Goal: Information Seeking & Learning: Understand process/instructions

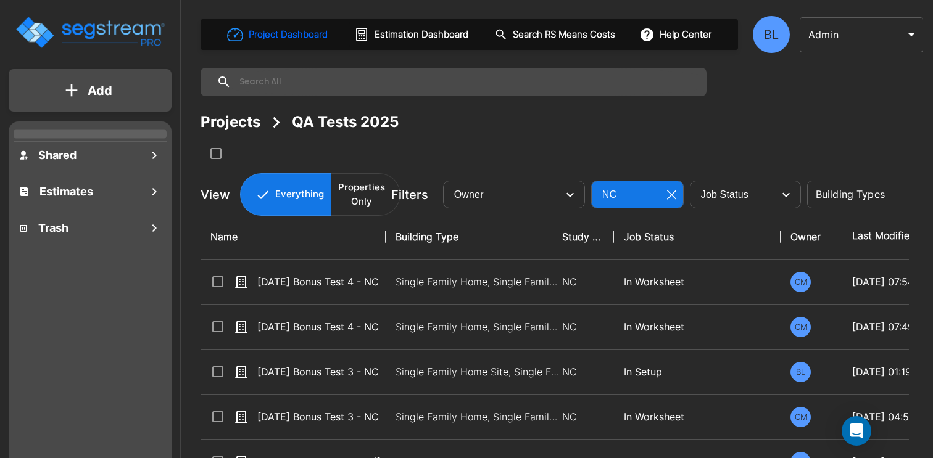
click at [837, 37] on body "× Your report is being generated. Be patient! × We're working on your Modificat…" at bounding box center [466, 229] width 933 height 458
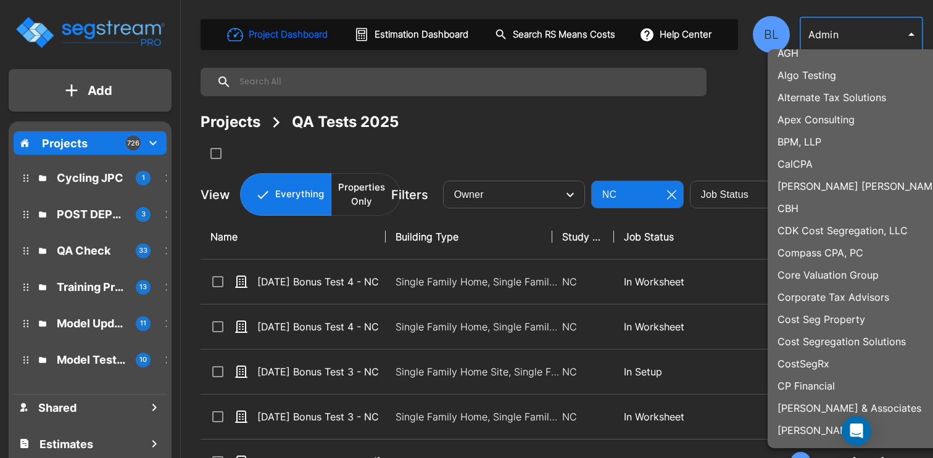
scroll to position [126, 0]
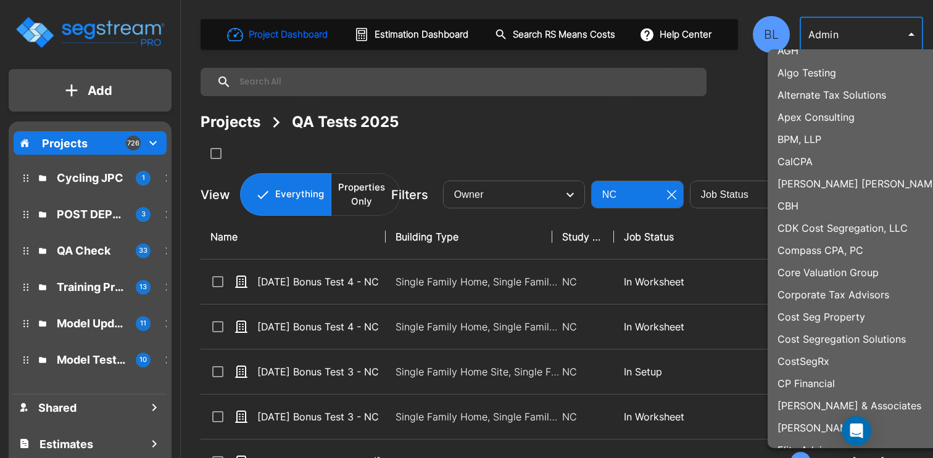
click at [861, 252] on p "Compass CPA, PC" at bounding box center [820, 250] width 86 height 15
type input "123"
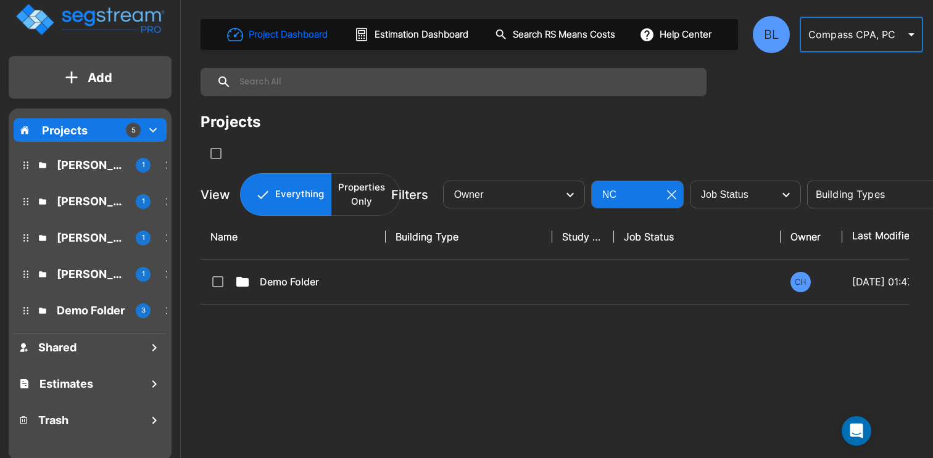
scroll to position [0, 0]
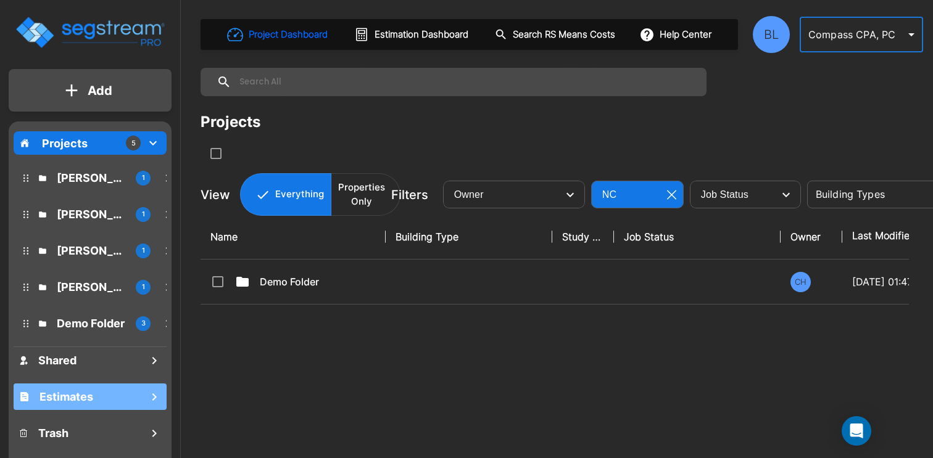
click at [139, 402] on div "Estimates" at bounding box center [90, 397] width 153 height 27
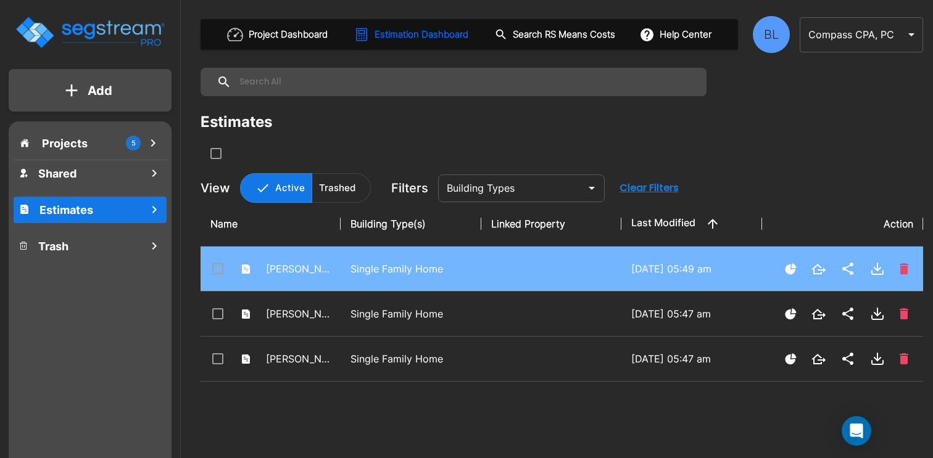
click at [352, 274] on p "Single Family Home" at bounding box center [410, 269] width 120 height 15
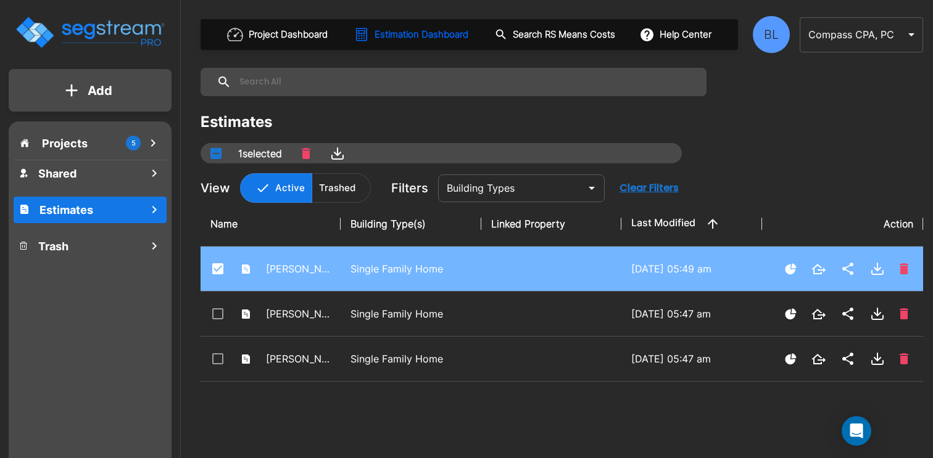
click at [352, 274] on p "Single Family Home" at bounding box center [410, 269] width 120 height 15
checkbox input "false"
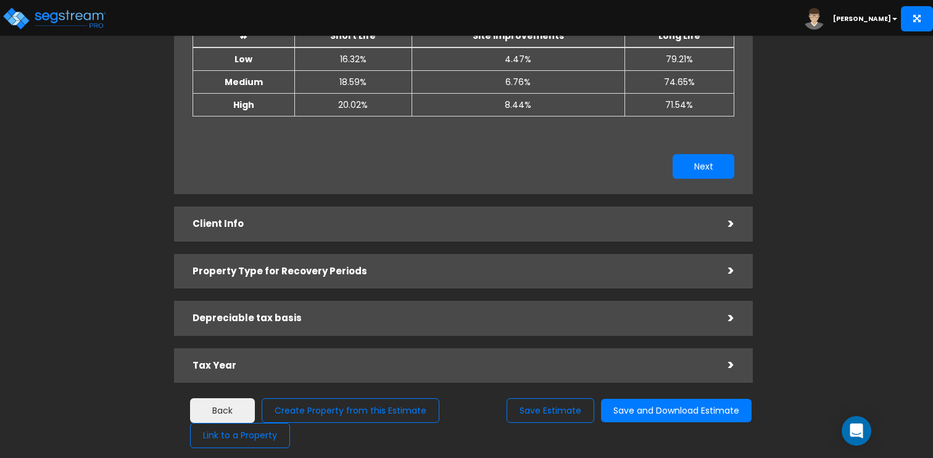
scroll to position [231, 0]
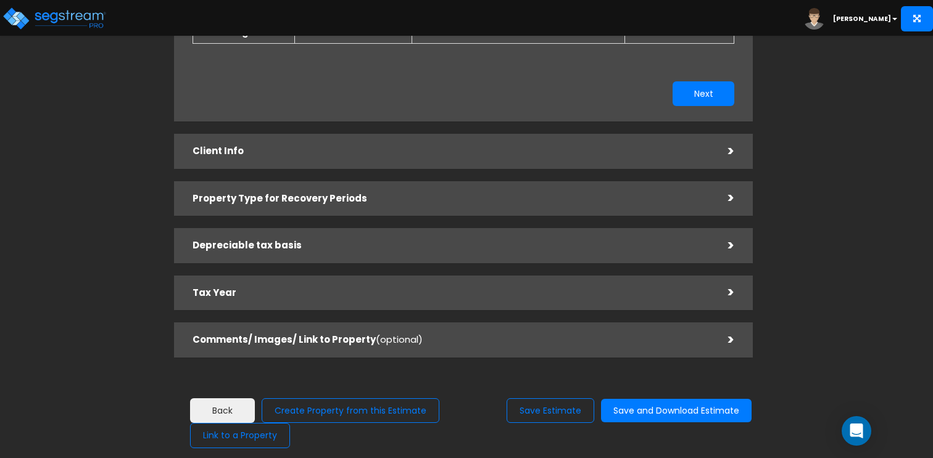
click at [271, 300] on div "Tax Year" at bounding box center [450, 293] width 517 height 23
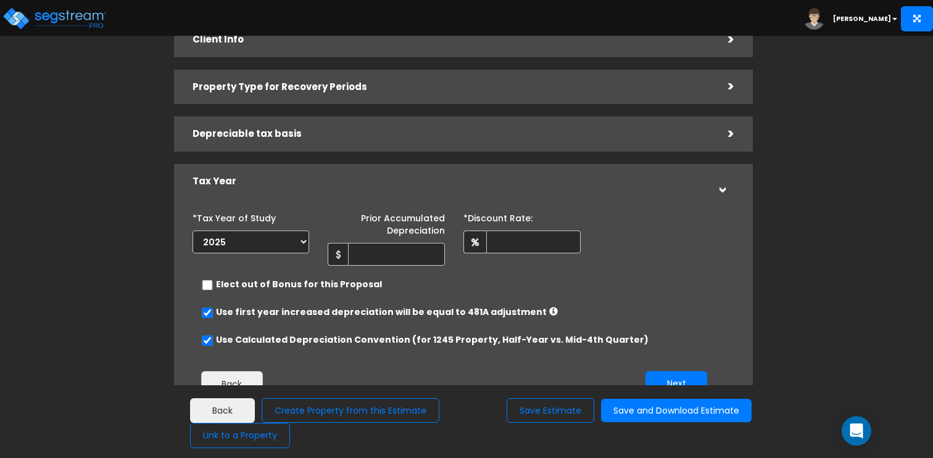
scroll to position [107, 0]
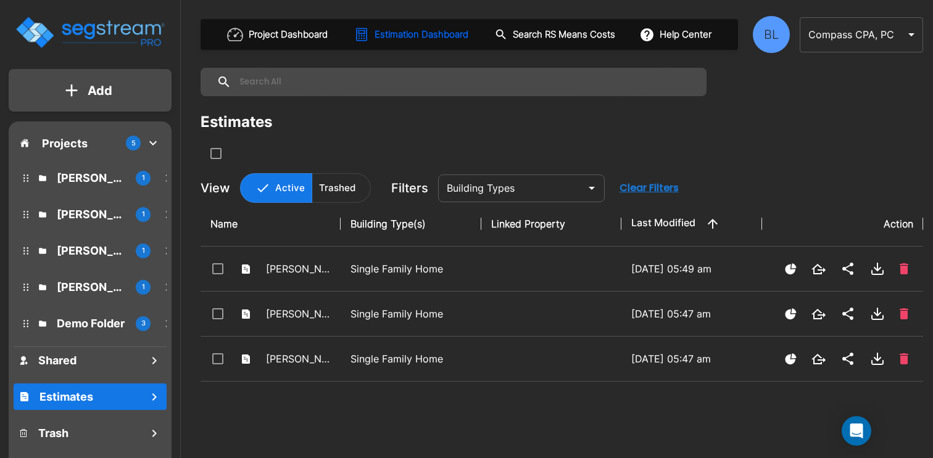
click at [868, 25] on body "× Your report is being generated. Be patient! × We're working on your Modificat…" at bounding box center [466, 229] width 933 height 458
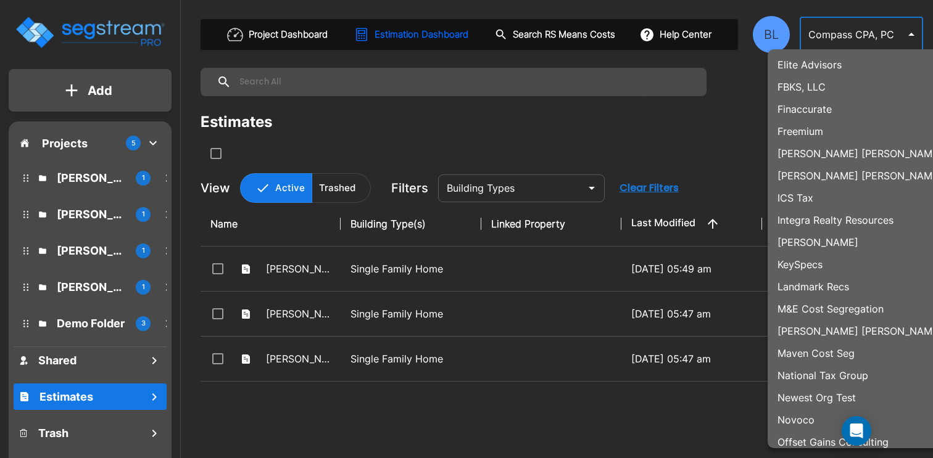
scroll to position [502, 0]
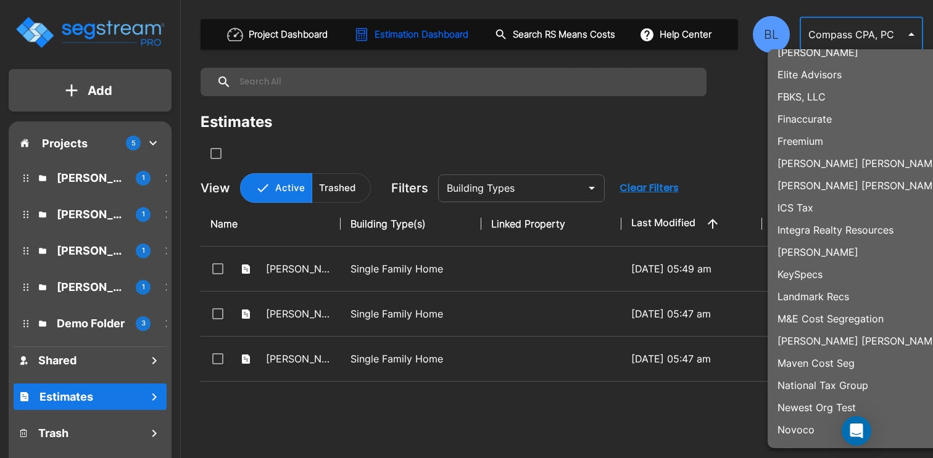
click at [849, 366] on p "Maven Cost Seg" at bounding box center [815, 363] width 77 height 15
type input "107"
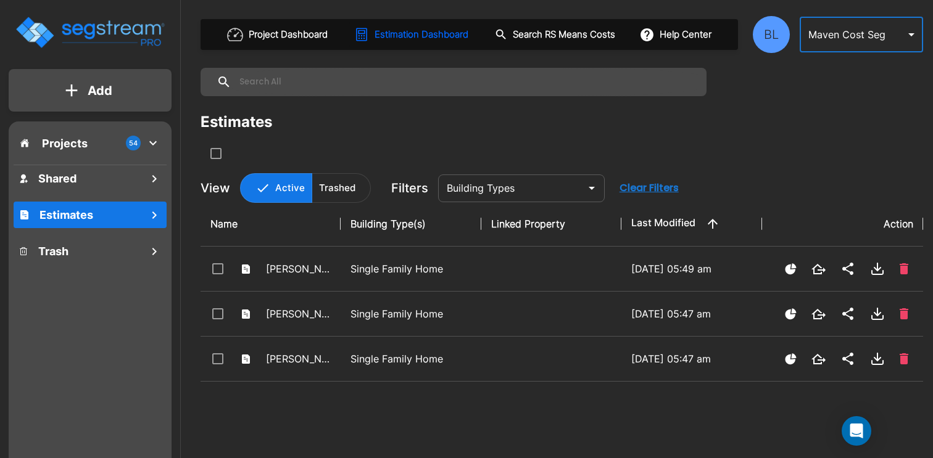
click at [156, 146] on icon "mailbox folders" at bounding box center [153, 143] width 15 height 15
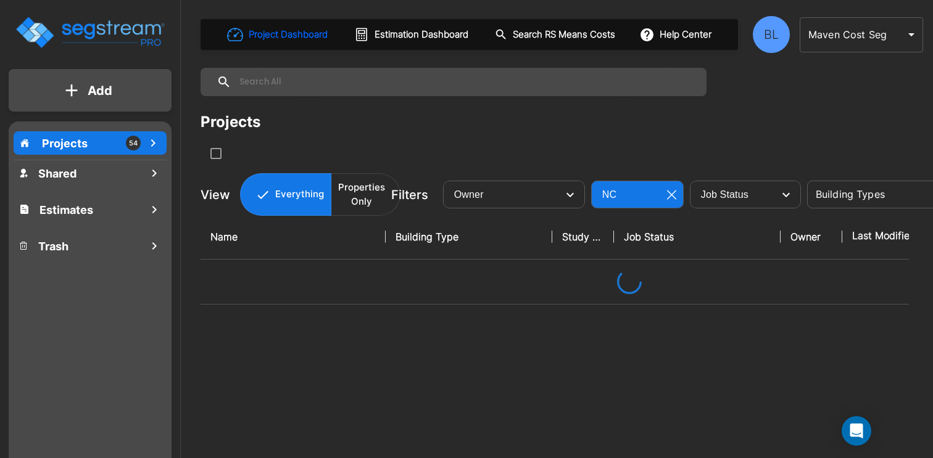
click at [156, 146] on icon "mailbox folders" at bounding box center [153, 143] width 15 height 15
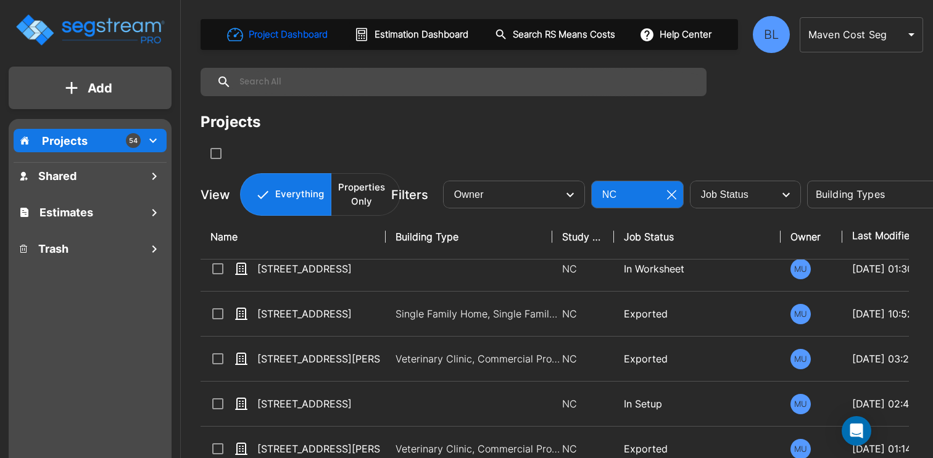
scroll to position [0, 0]
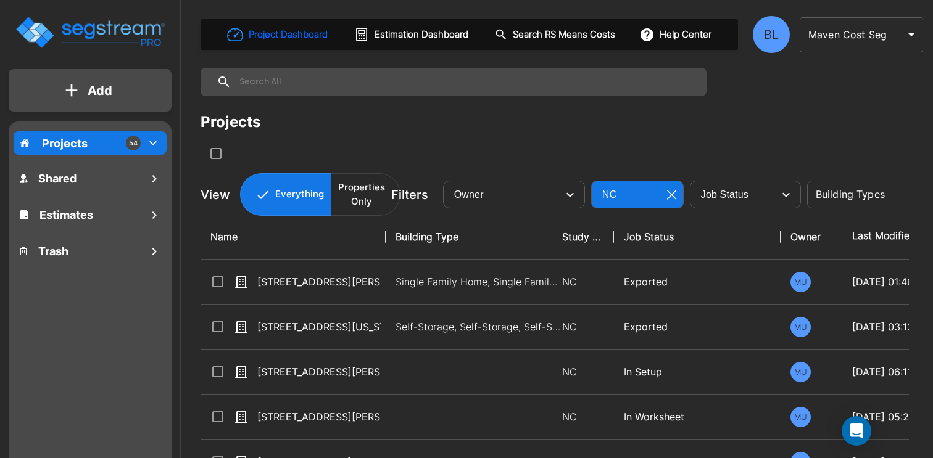
click at [893, 26] on body "× Your report is being generated. Be patient! × We're working on your Modificat…" at bounding box center [466, 229] width 933 height 458
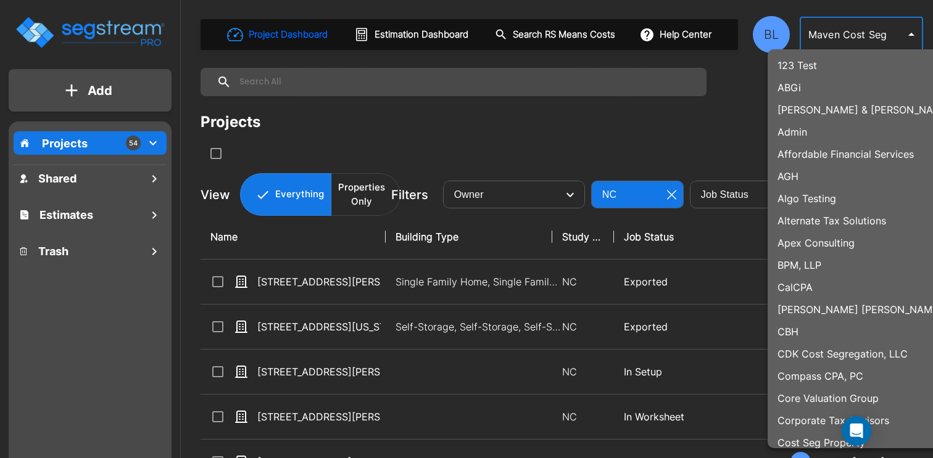
click at [800, 130] on p "Admin" at bounding box center [792, 132] width 30 height 15
type input "1"
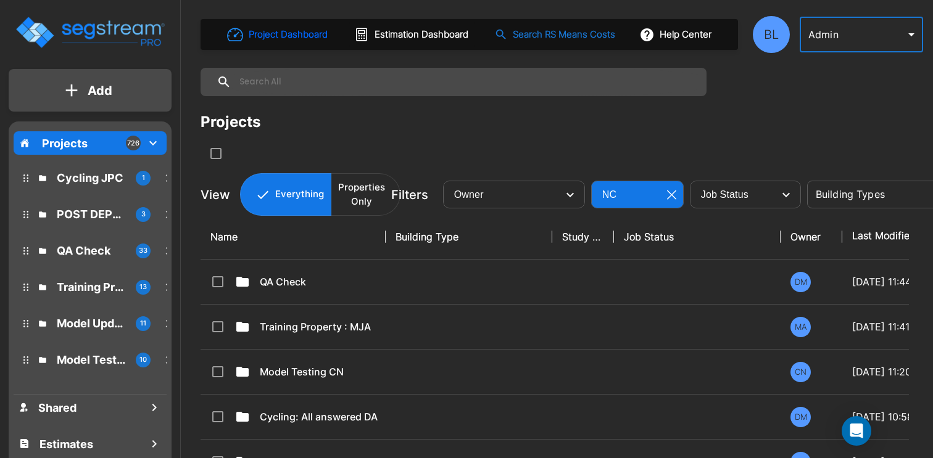
click at [675, 35] on button "Help Center" at bounding box center [677, 34] width 80 height 23
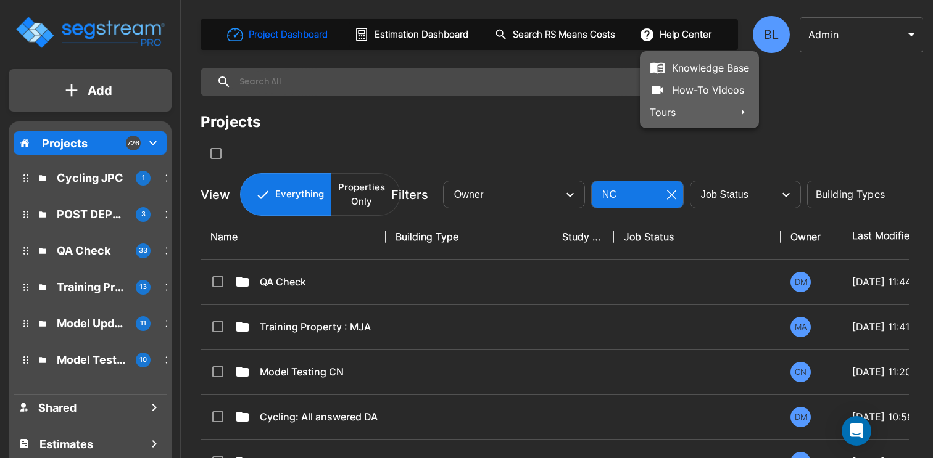
click at [724, 67] on link "Knowledge Base" at bounding box center [699, 67] width 119 height 23
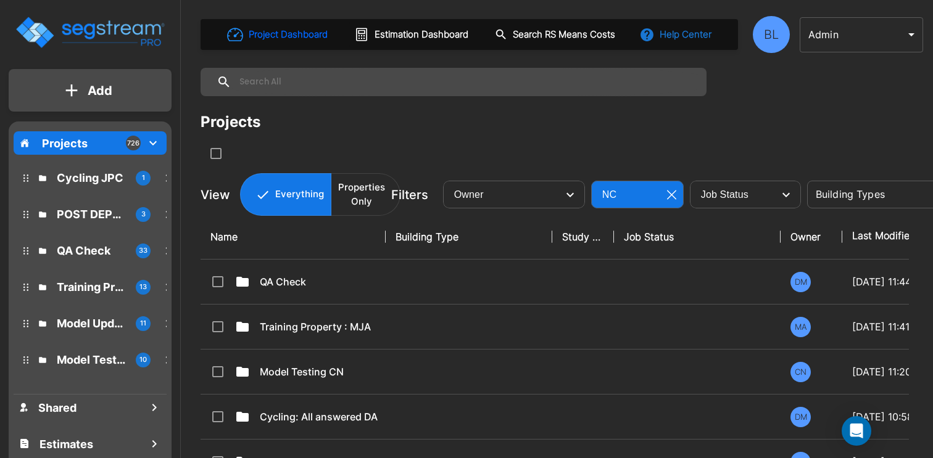
click at [684, 33] on button "Help Center" at bounding box center [677, 34] width 80 height 23
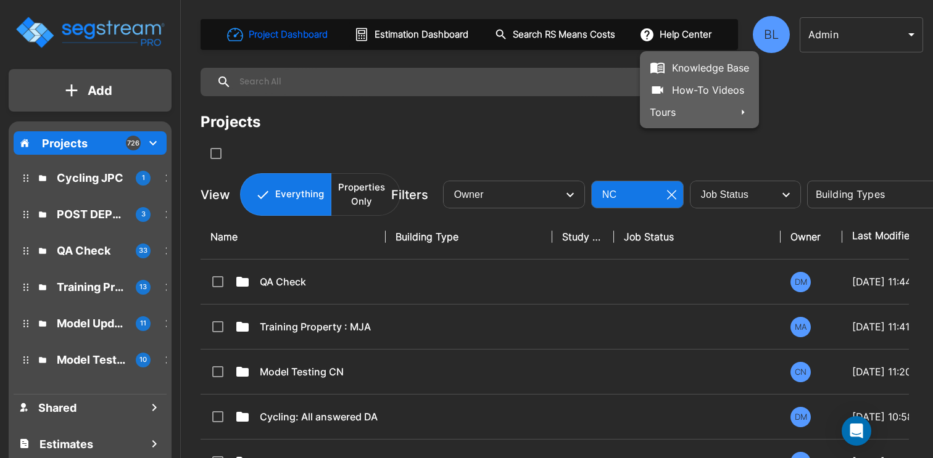
click at [674, 90] on link "How-To Videos" at bounding box center [699, 90] width 119 height 22
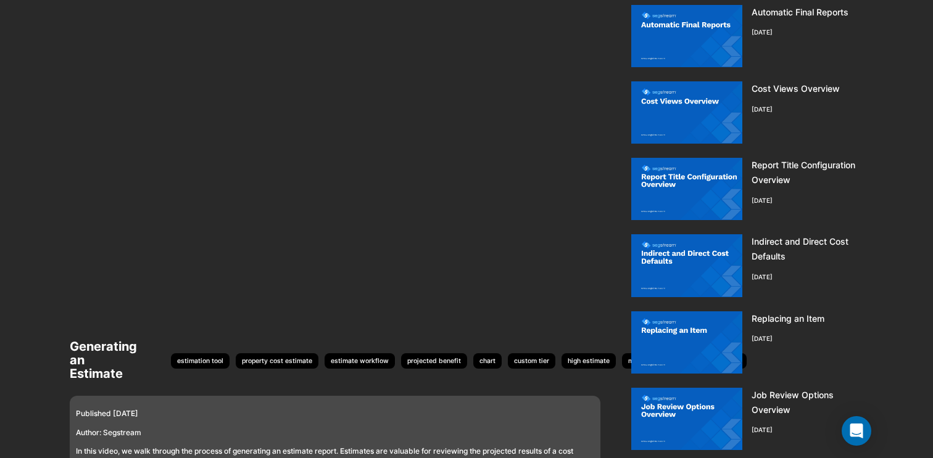
scroll to position [148, 0]
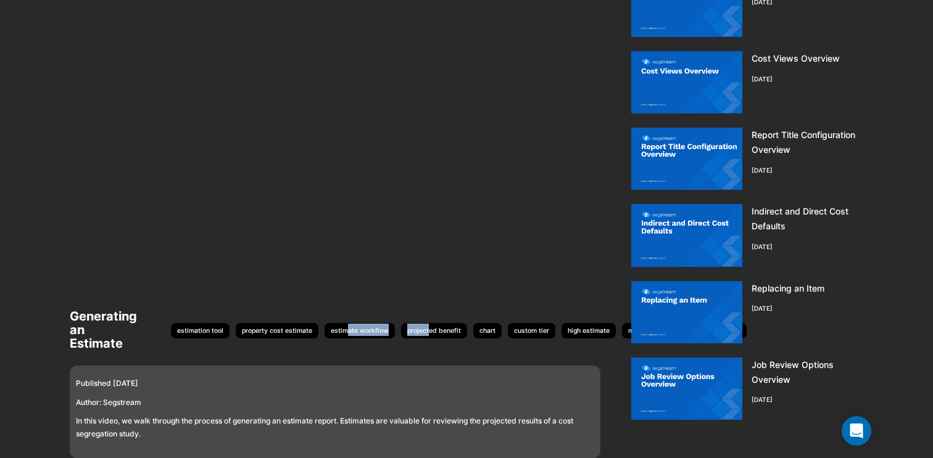
drag, startPoint x: 429, startPoint y: 334, endPoint x: 347, endPoint y: 334, distance: 82.0
click at [345, 334] on div "estimation tool property cost estimate estimate workflow projected benefit char…" at bounding box center [456, 330] width 582 height 12
click at [412, 344] on div "Generating an Estimate estimation tool property cost estimate estimate workflow…" at bounding box center [341, 330] width 543 height 53
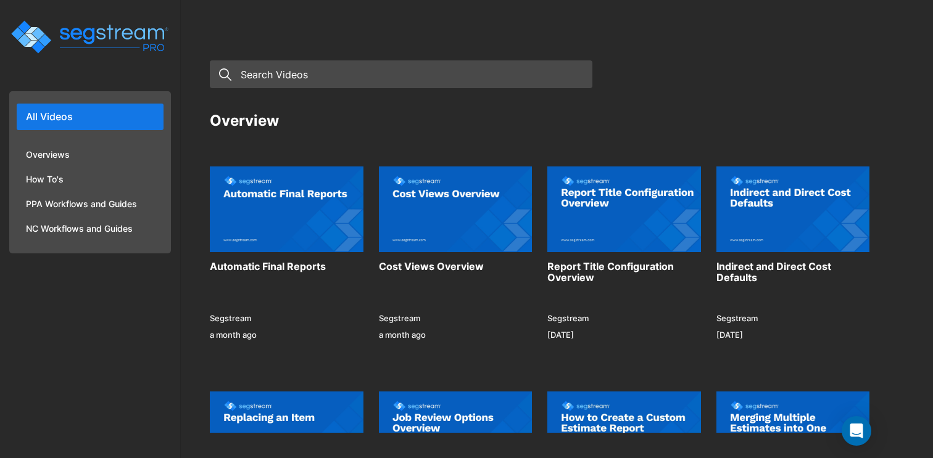
click at [482, 75] on input "text" at bounding box center [401, 74] width 382 height 28
type input "cost"
type input "generating"
